Goal: Information Seeking & Learning: Learn about a topic

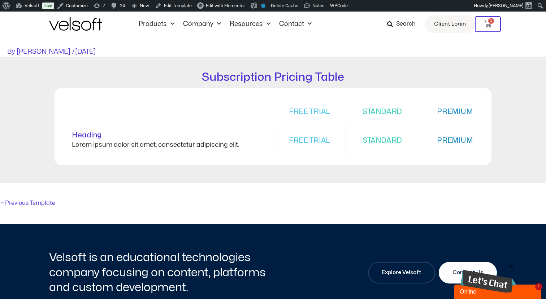
scroll to position [7, 0]
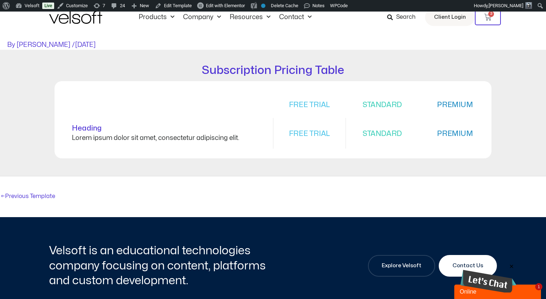
scroll to position [19, 0]
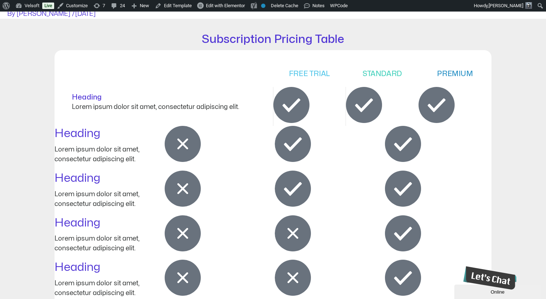
scroll to position [47, 0]
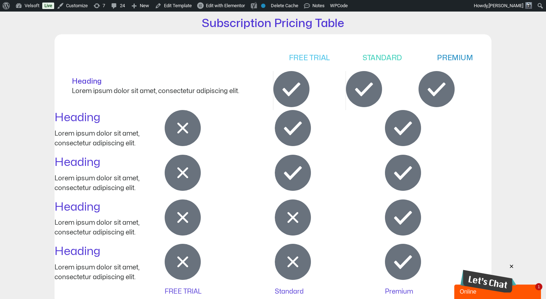
scroll to position [68, 0]
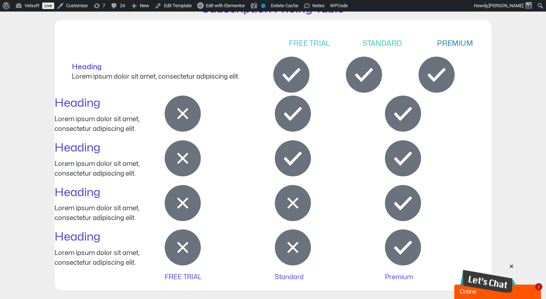
scroll to position [71, 0]
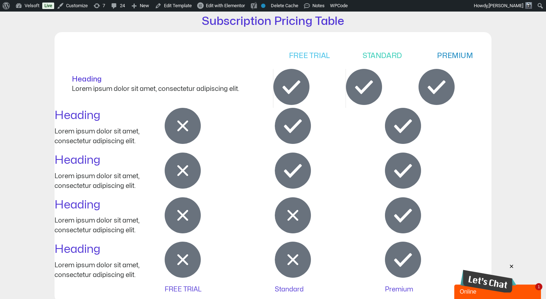
scroll to position [69, 0]
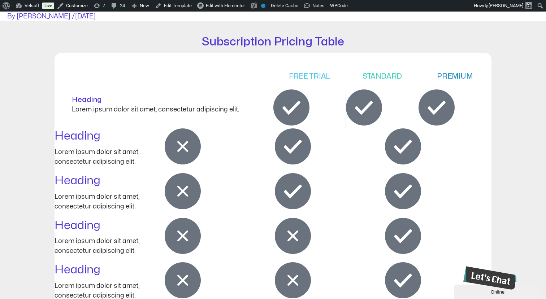
scroll to position [46, 0]
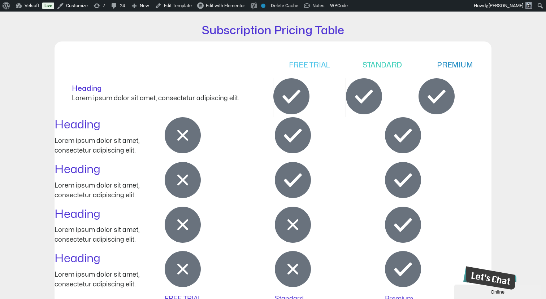
scroll to position [56, 0]
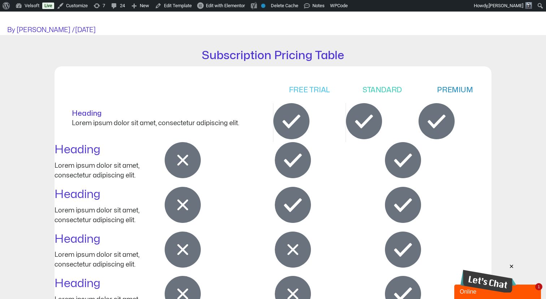
scroll to position [27, 0]
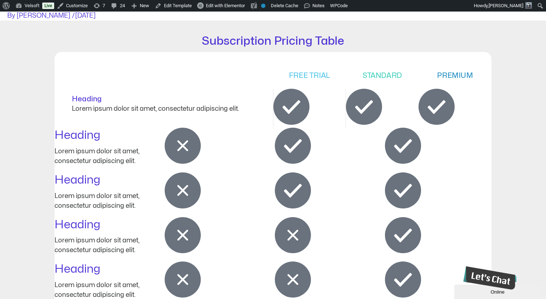
scroll to position [29, 0]
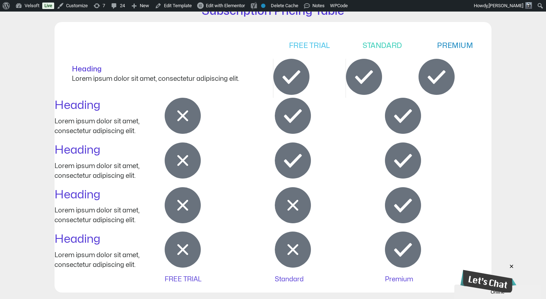
scroll to position [73, 0]
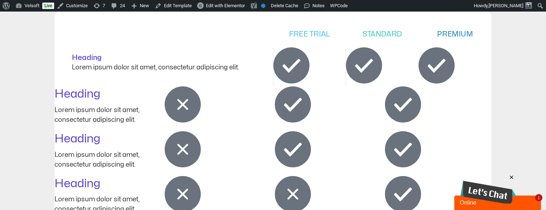
scroll to position [87, 0]
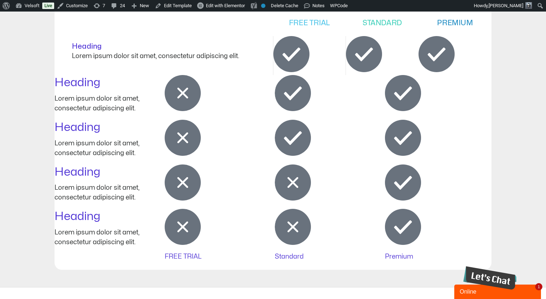
scroll to position [108, 0]
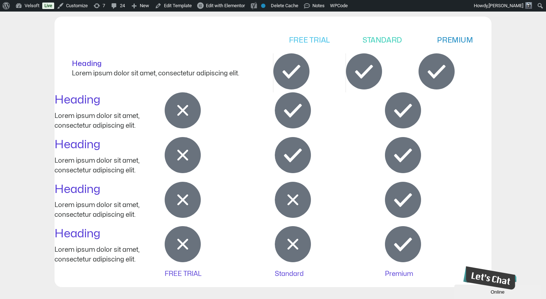
scroll to position [77, 0]
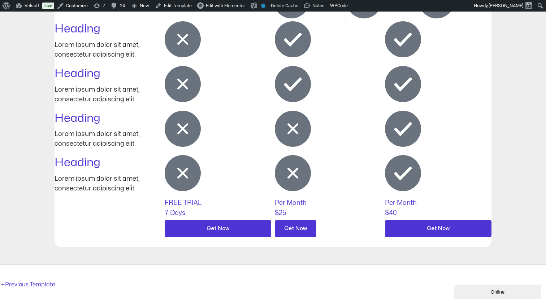
scroll to position [152, 0]
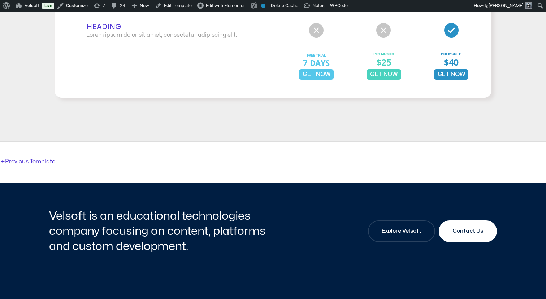
scroll to position [247, 0]
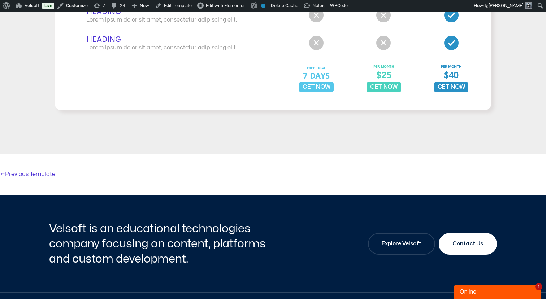
scroll to position [250, 0]
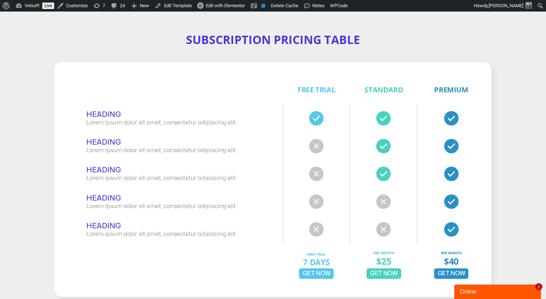
scroll to position [66, 0]
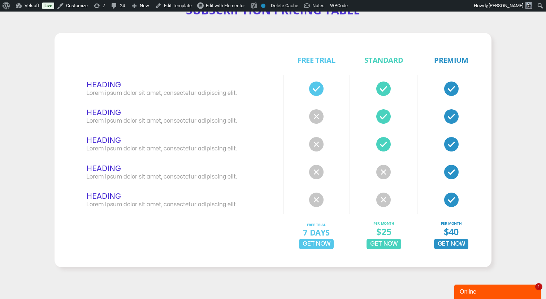
scroll to position [100, 0]
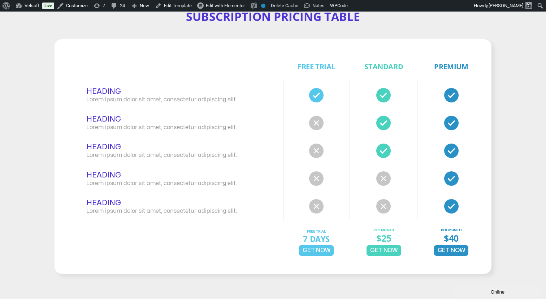
scroll to position [93, 0]
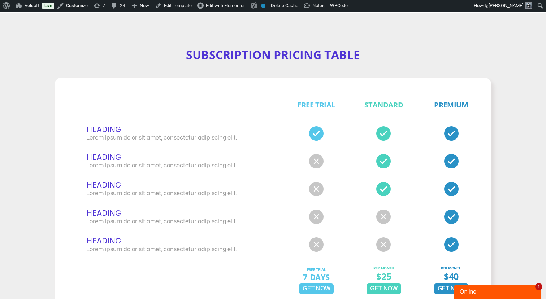
scroll to position [56, 0]
